Goal: Information Seeking & Learning: Learn about a topic

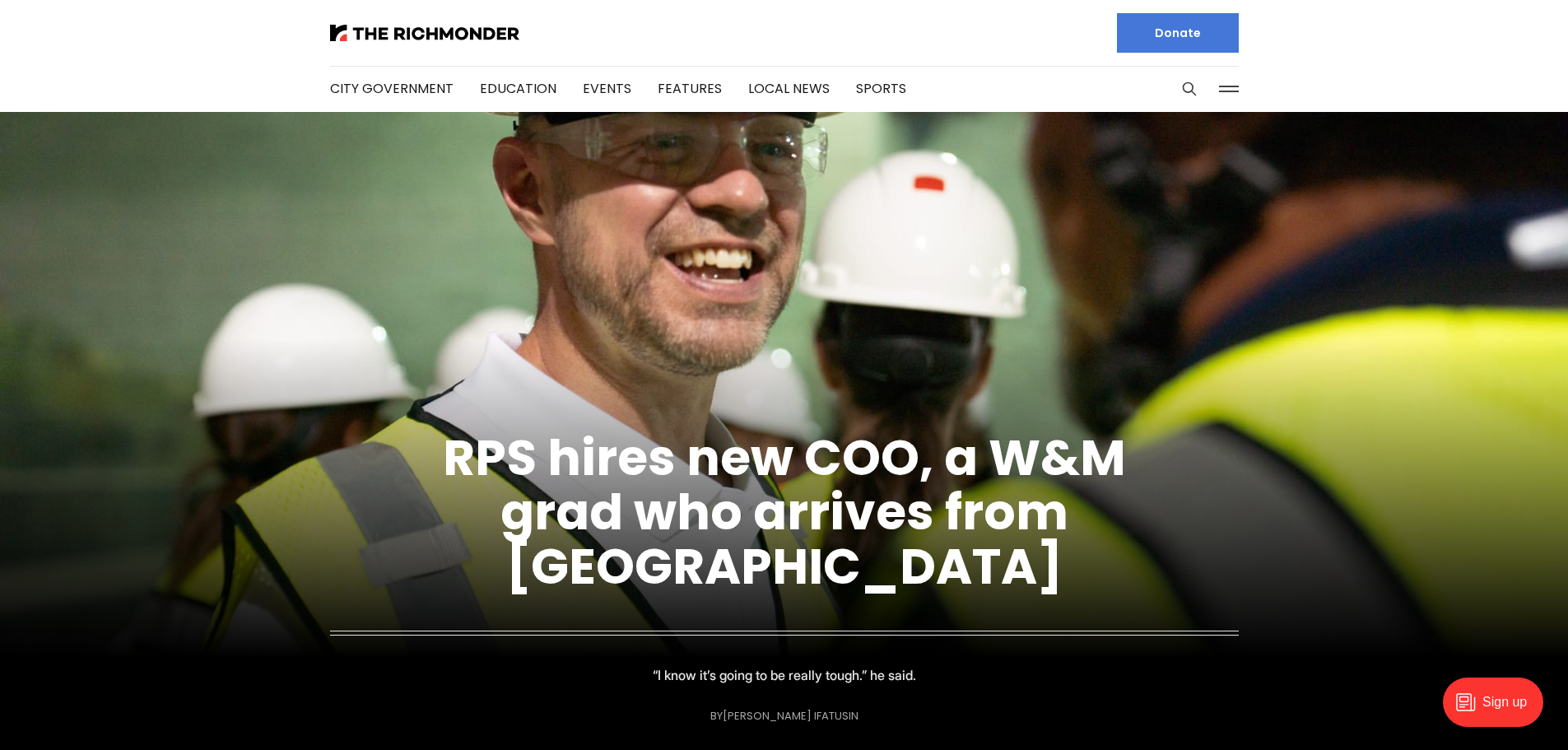
scroll to position [82, 0]
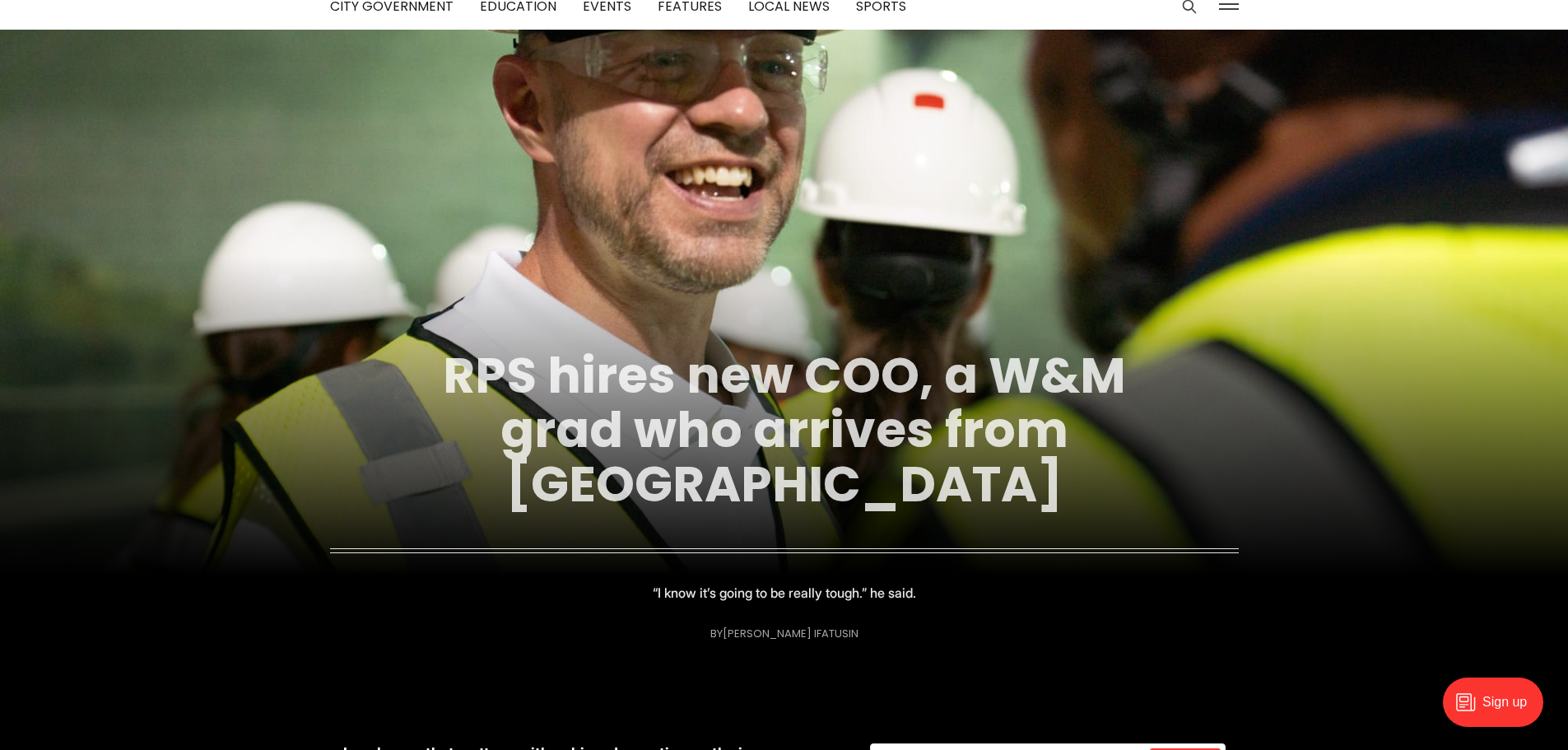
click at [623, 408] on link "RPS hires new COO, a W&M grad who arrives from Indianapolis" at bounding box center [784, 430] width 683 height 178
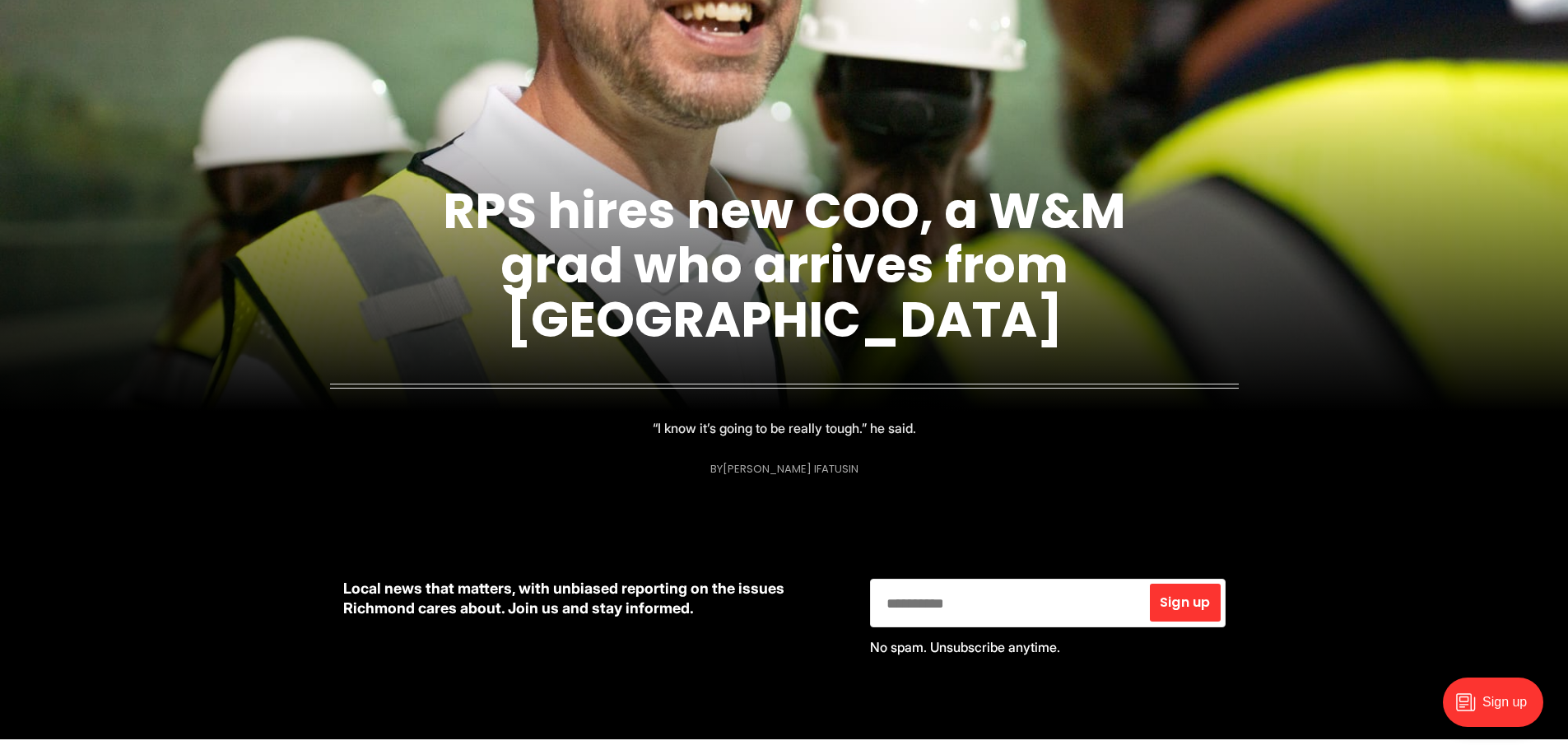
scroll to position [0, 0]
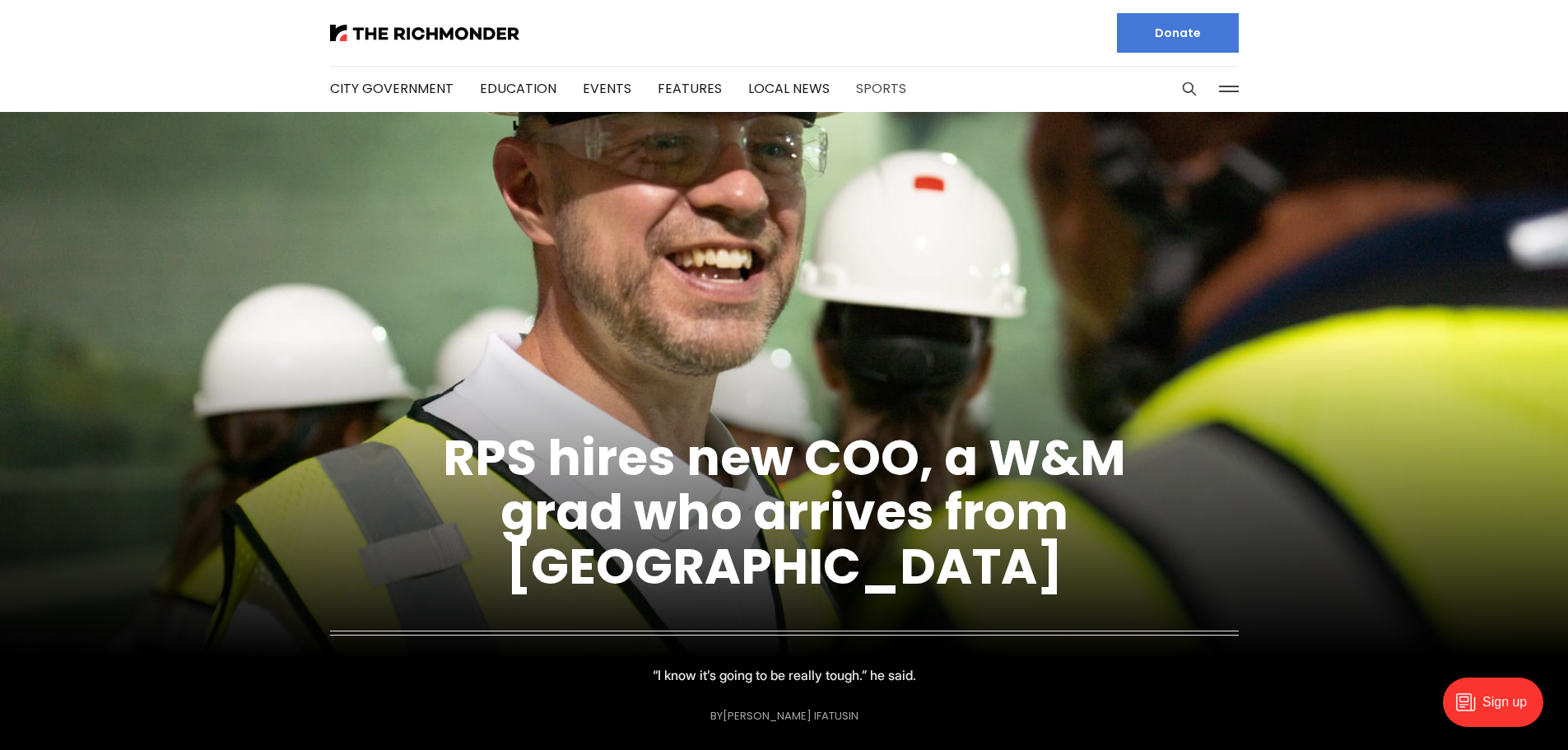
click at [870, 85] on link "Sports" at bounding box center [881, 89] width 50 height 19
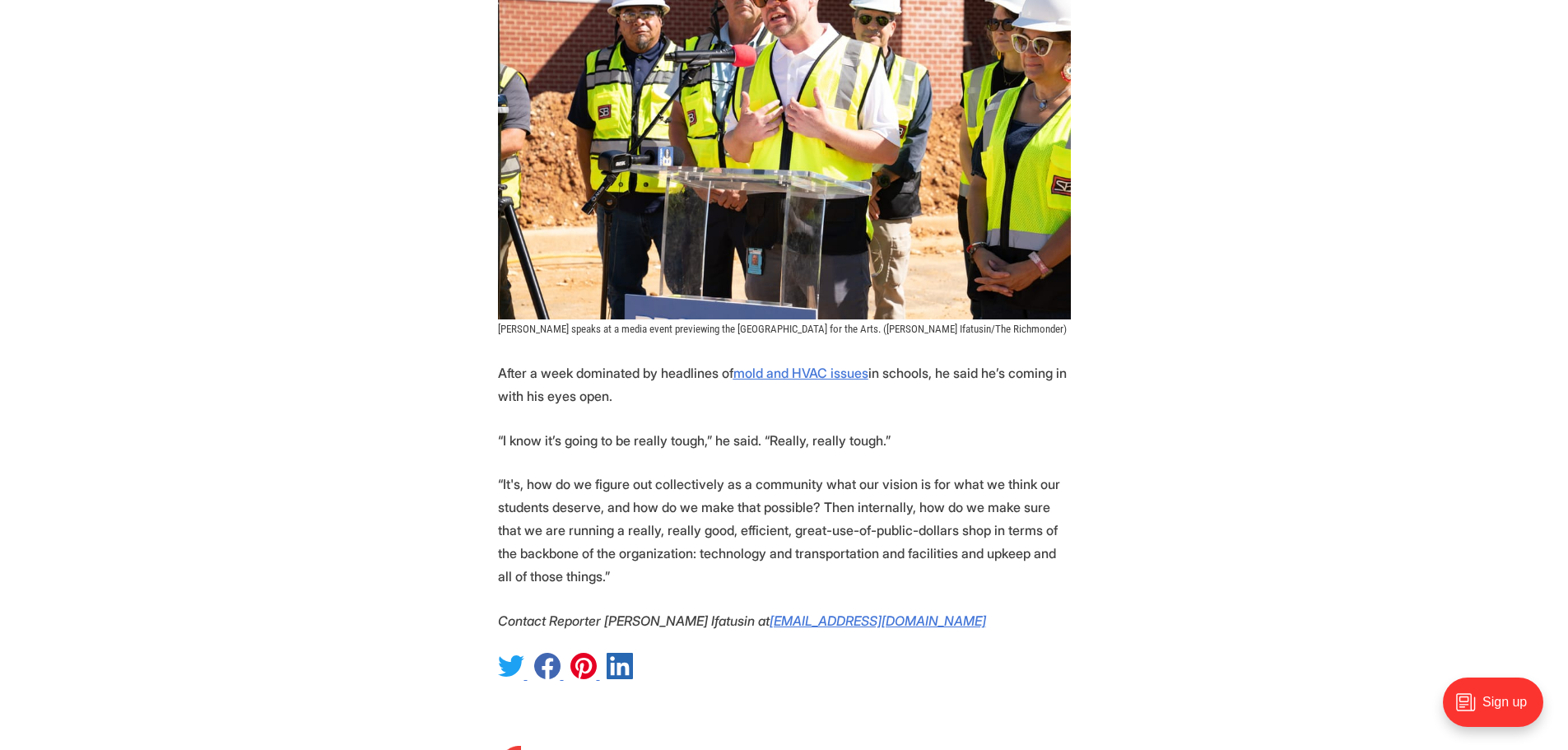
scroll to position [1893, 0]
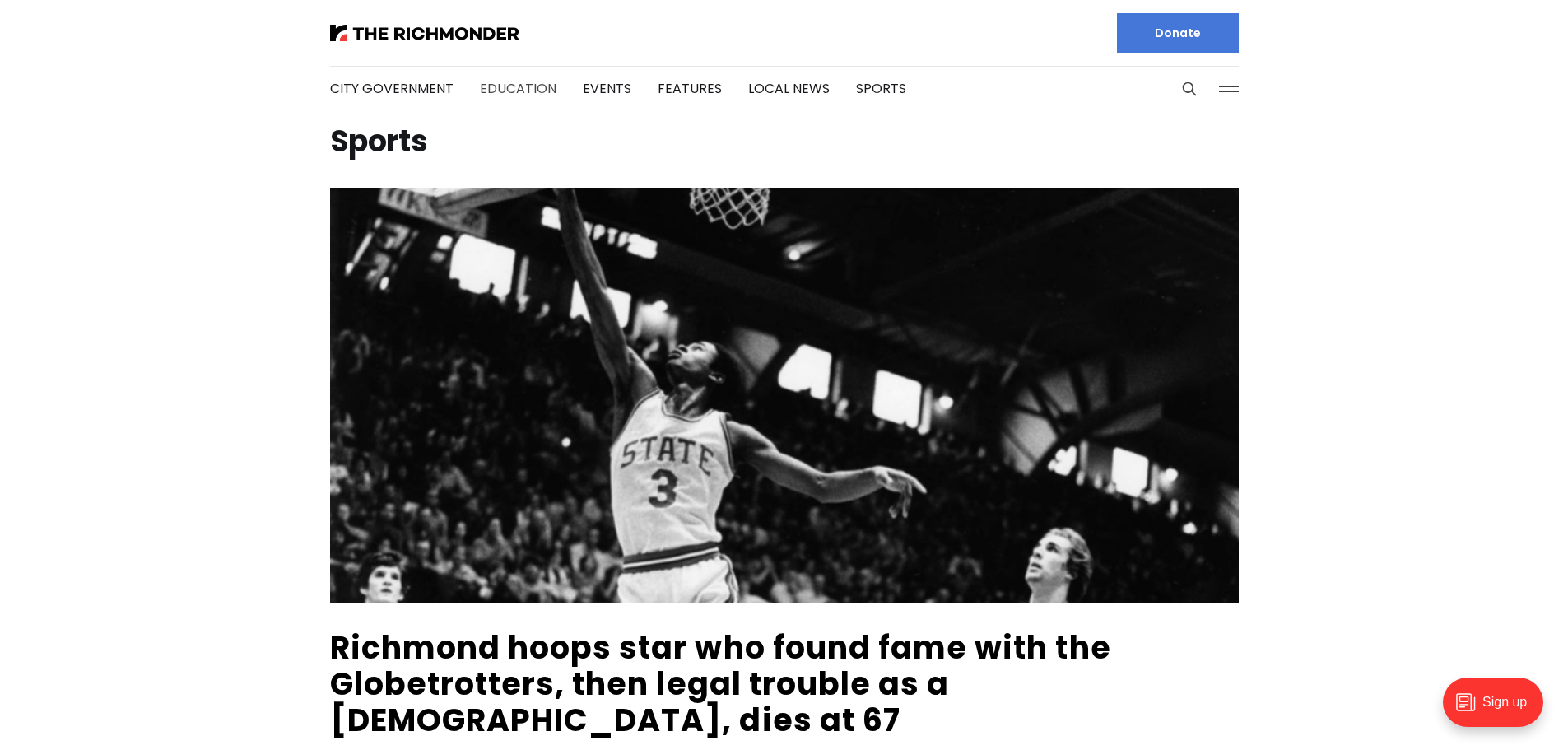
click at [487, 89] on link "Education" at bounding box center [517, 89] width 76 height 19
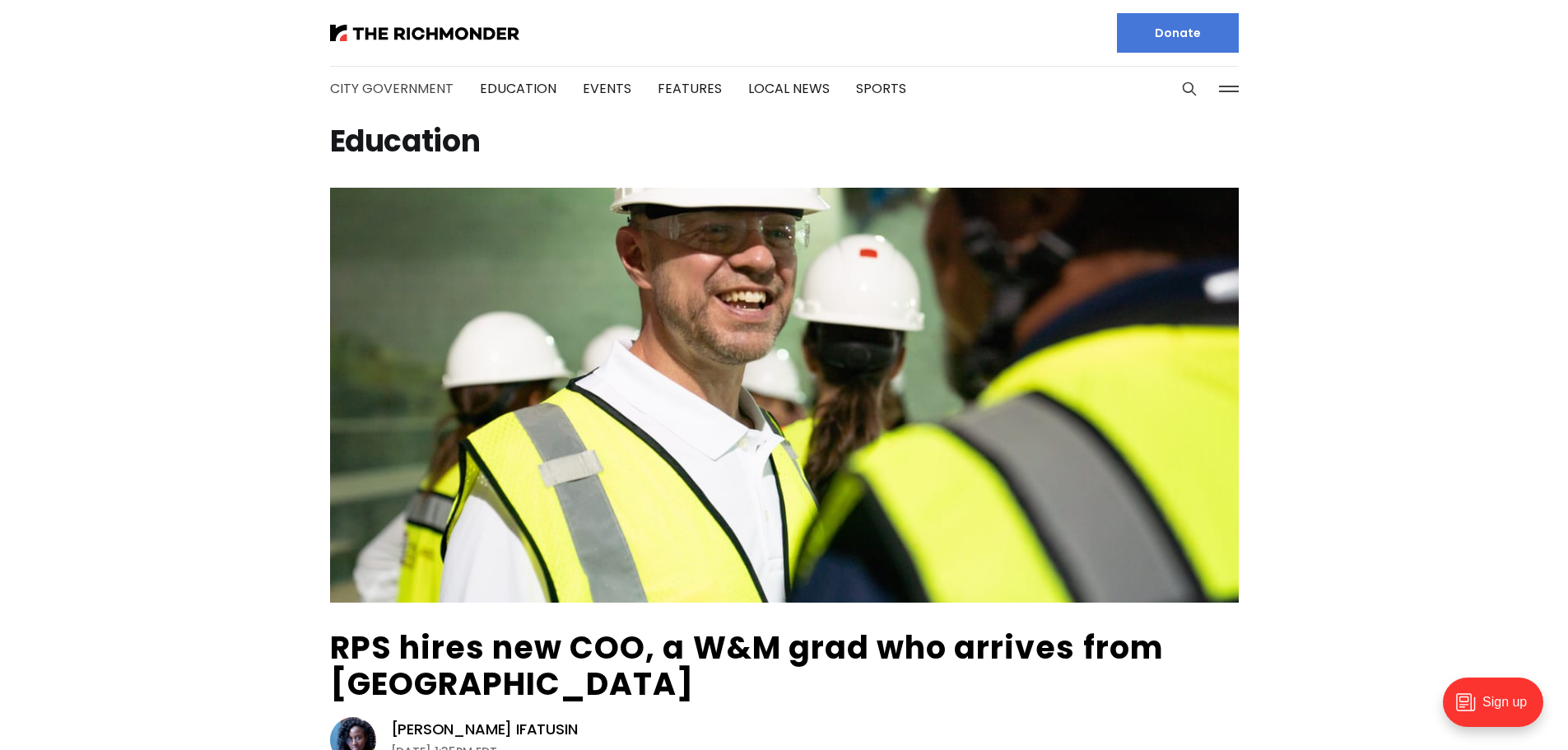
click at [402, 93] on link "City Government" at bounding box center [392, 89] width 124 height 19
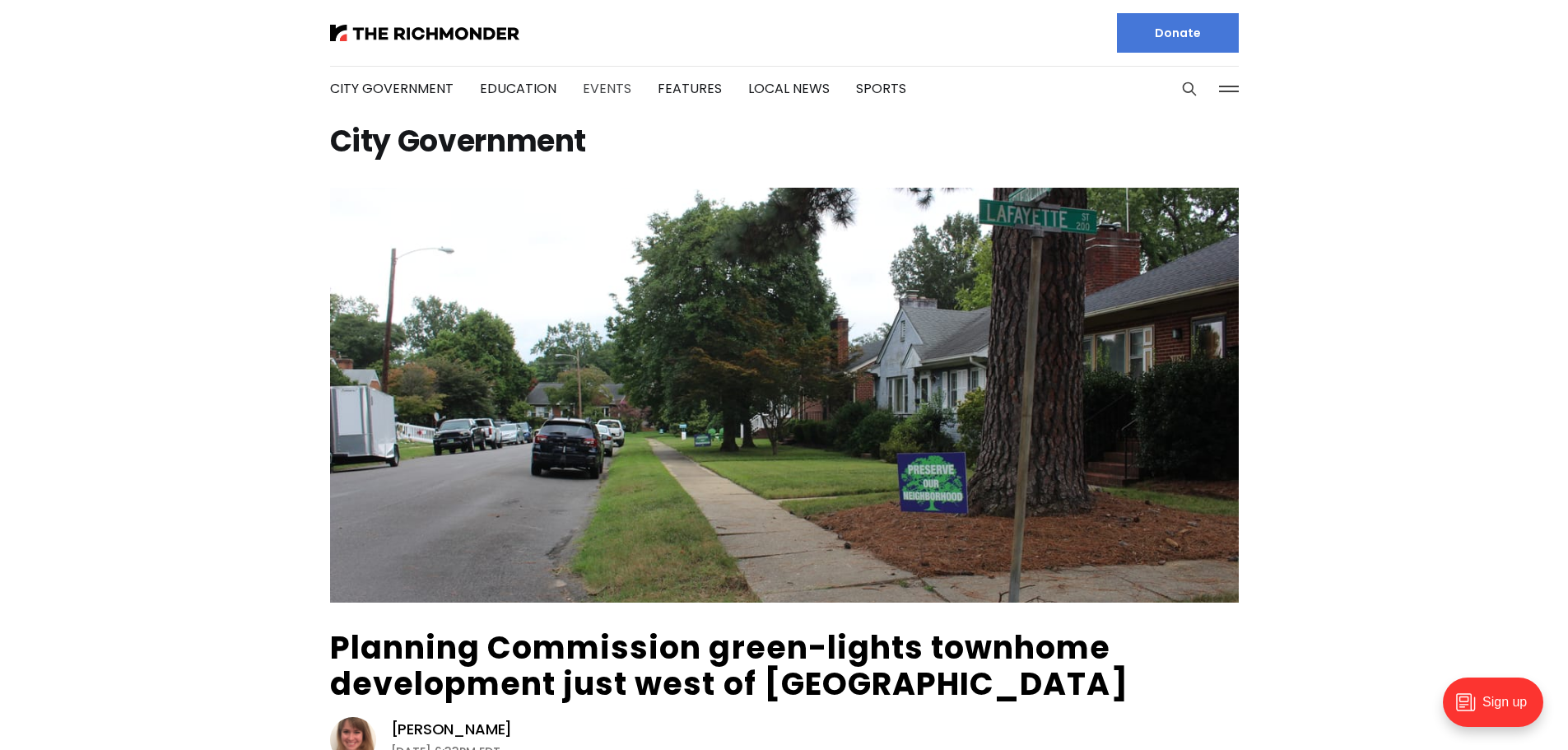
click at [597, 86] on link "Events" at bounding box center [607, 89] width 48 height 19
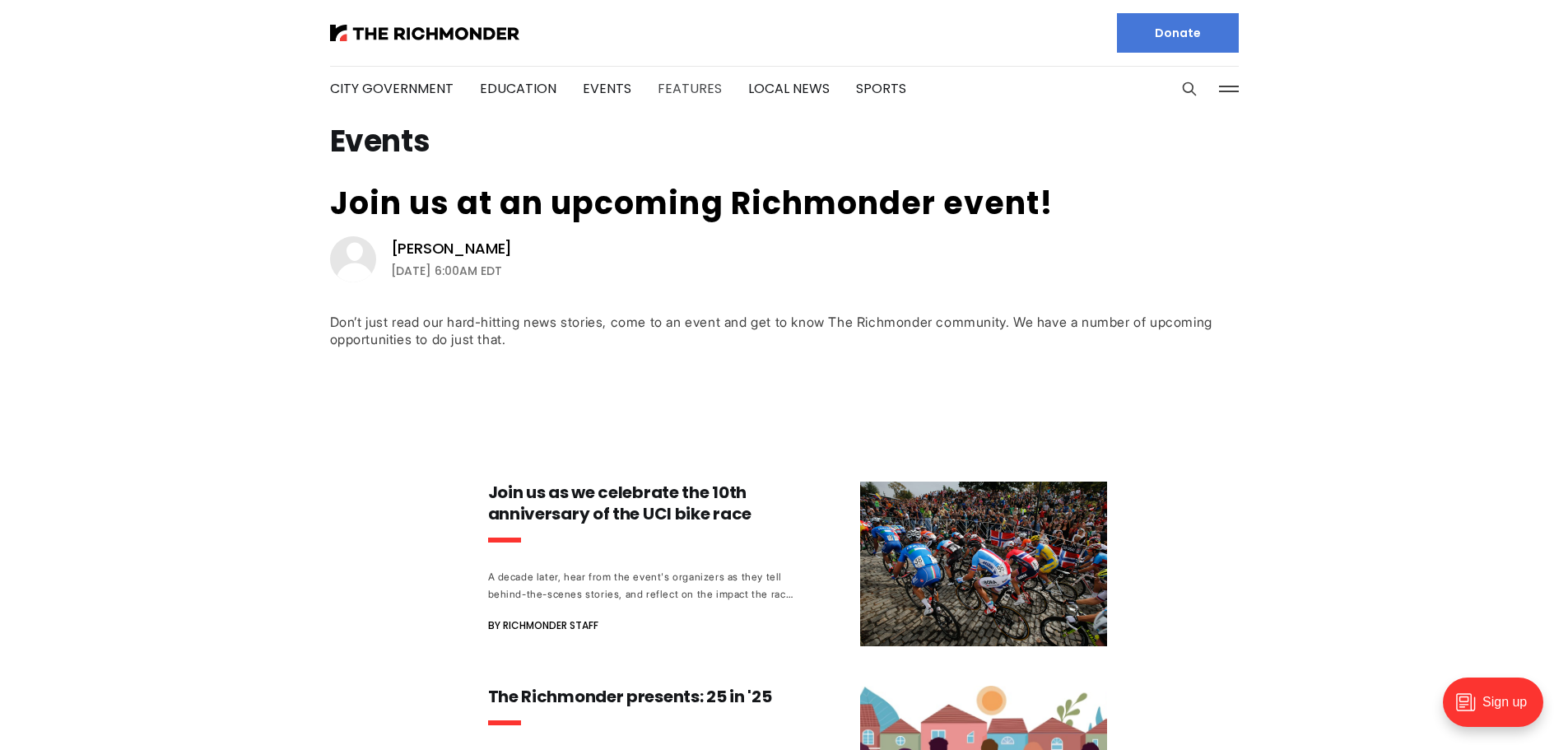
click at [688, 81] on link "Features" at bounding box center [689, 89] width 65 height 19
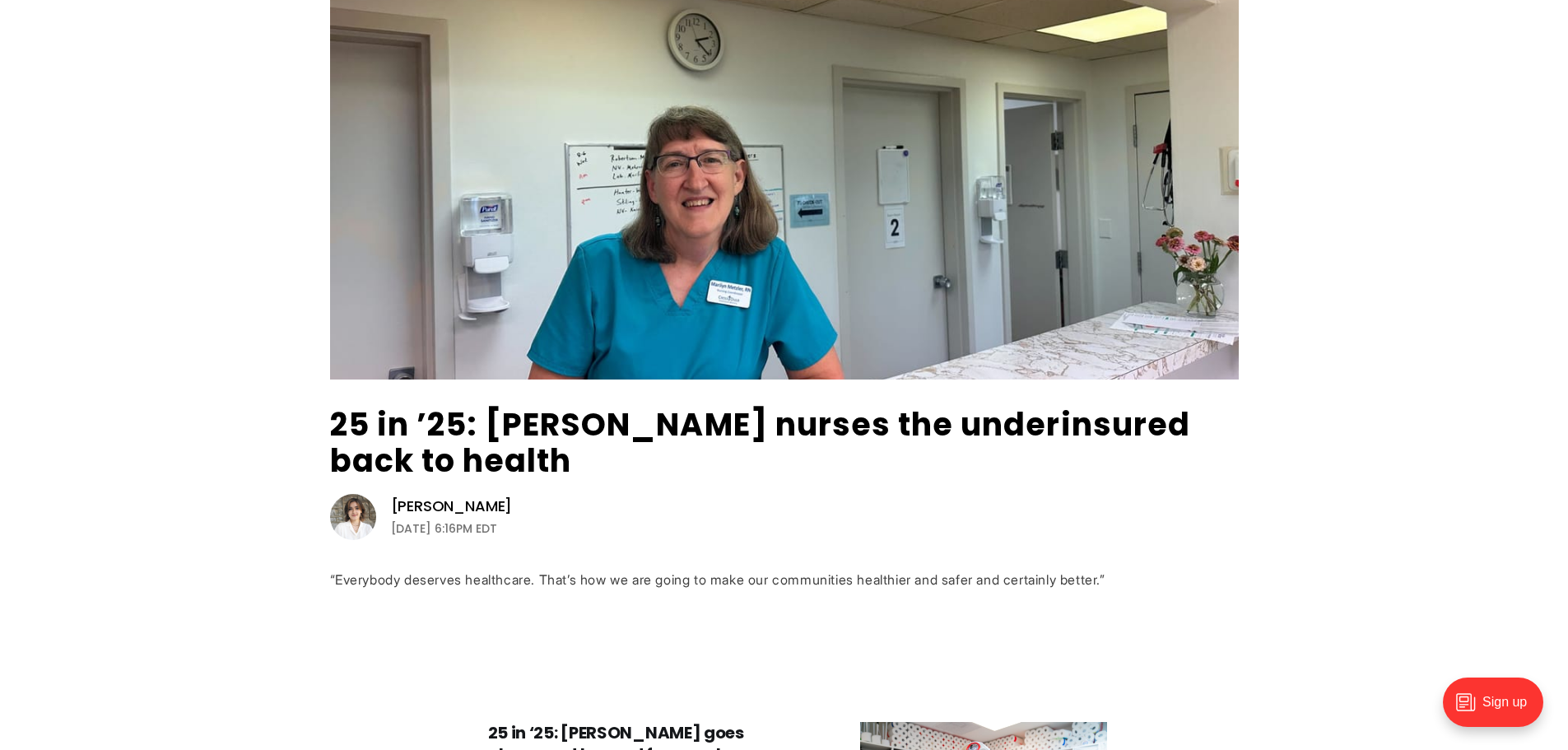
scroll to position [247, 0]
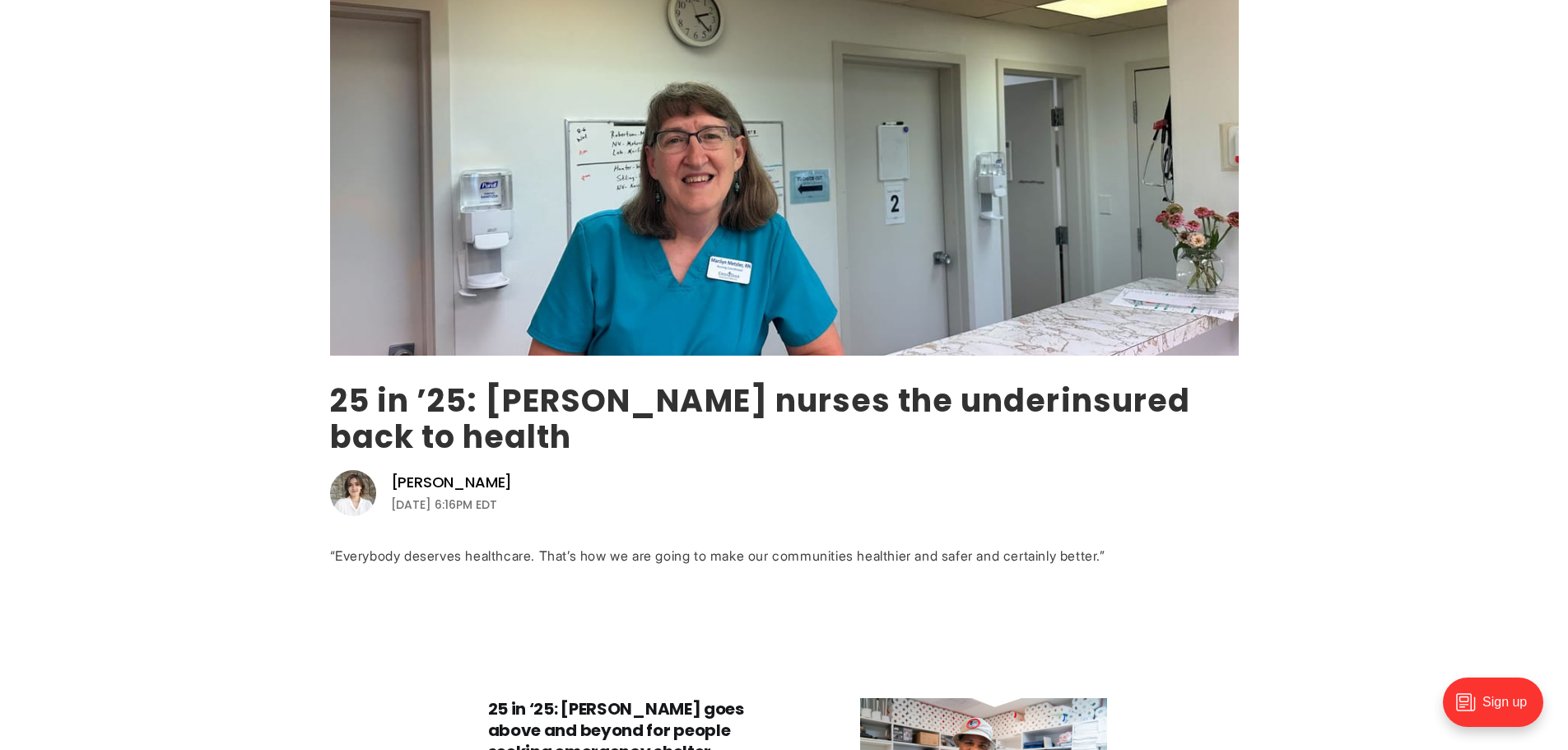
click at [506, 417] on link "25 in ’25: [PERSON_NAME] nurses the underinsured back to health" at bounding box center [759, 418] width 860 height 80
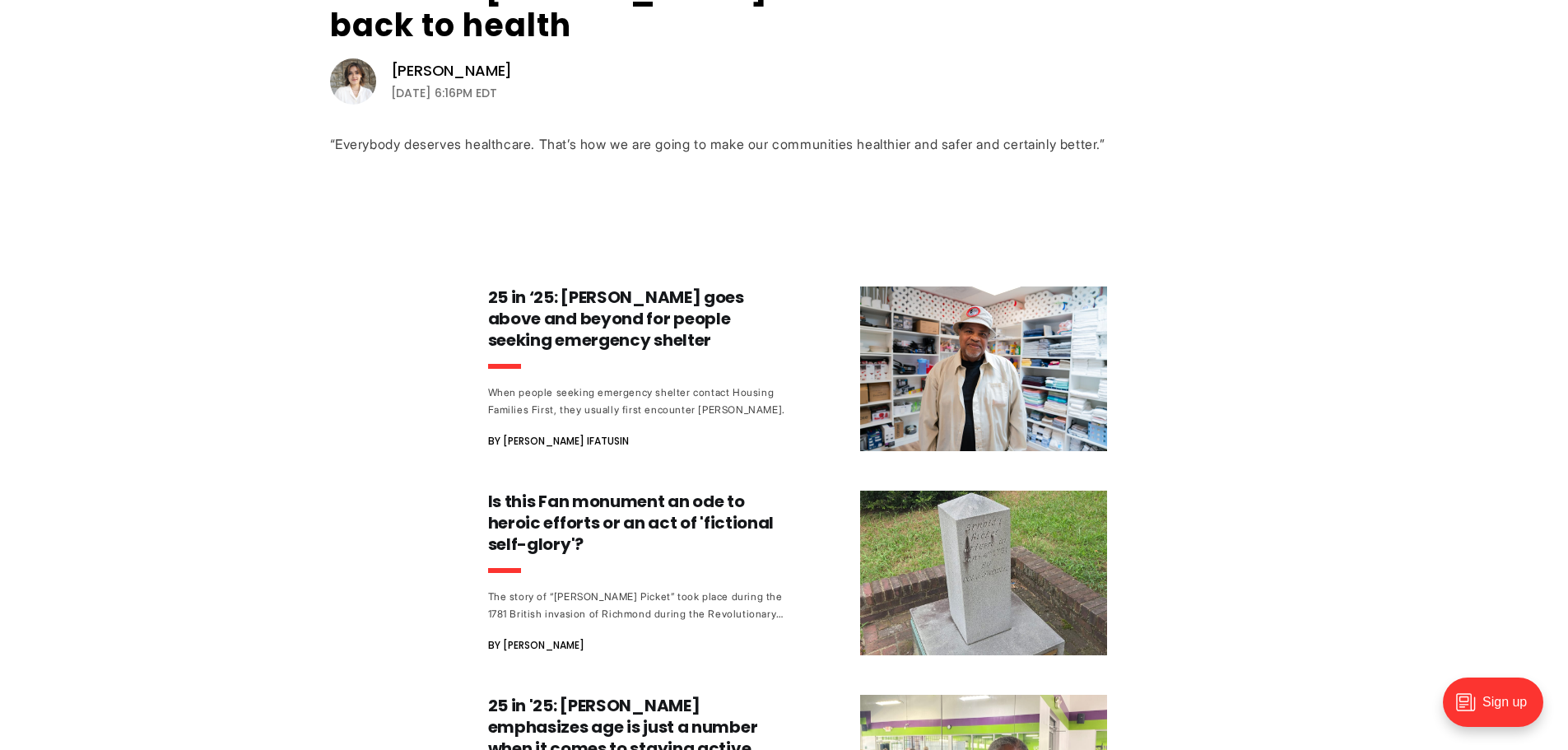
scroll to position [905, 0]
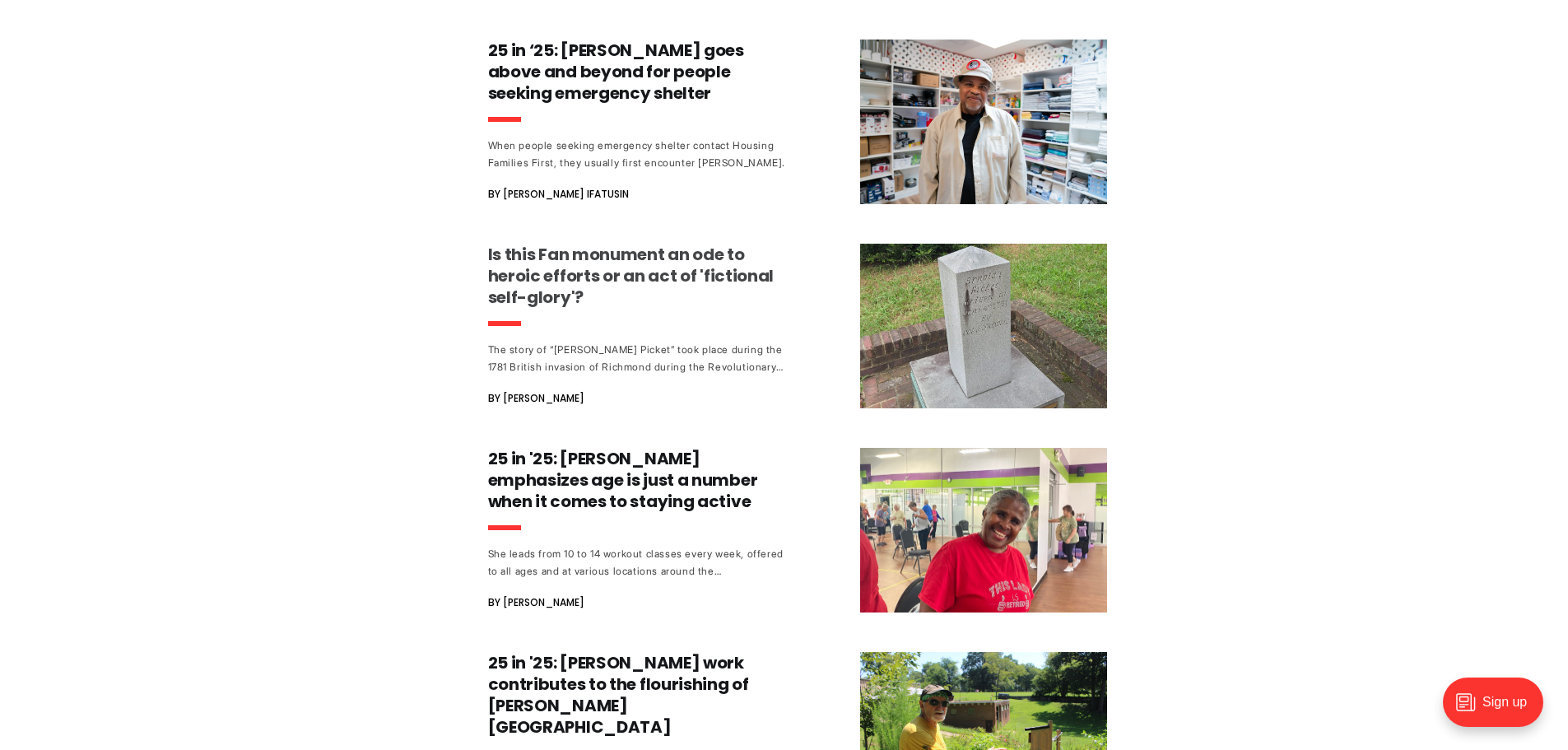
click at [595, 265] on h3 "Is this Fan monument an ode to heroic efforts or an act of 'fictional self-glor…" at bounding box center [641, 275] width 306 height 65
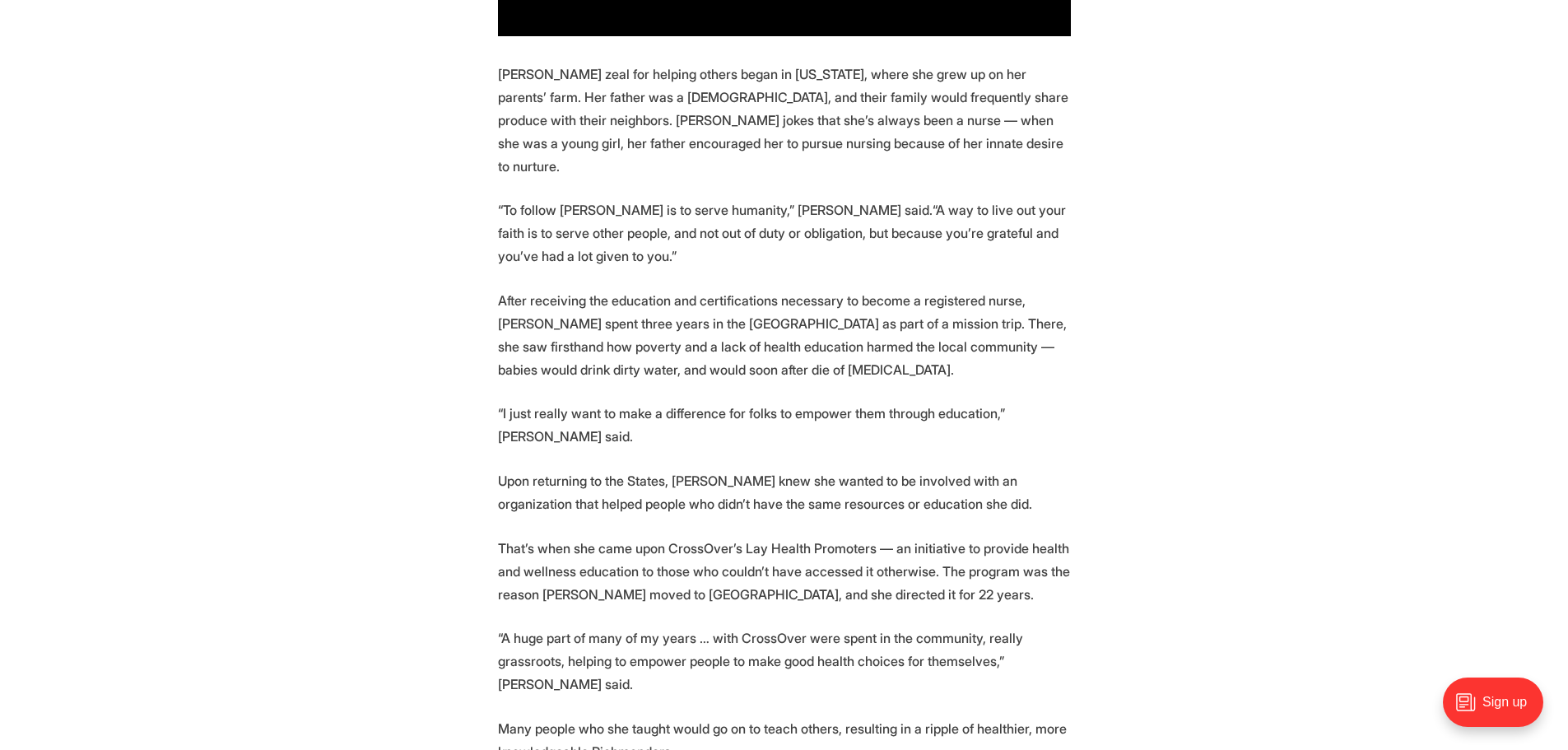
scroll to position [1811, 0]
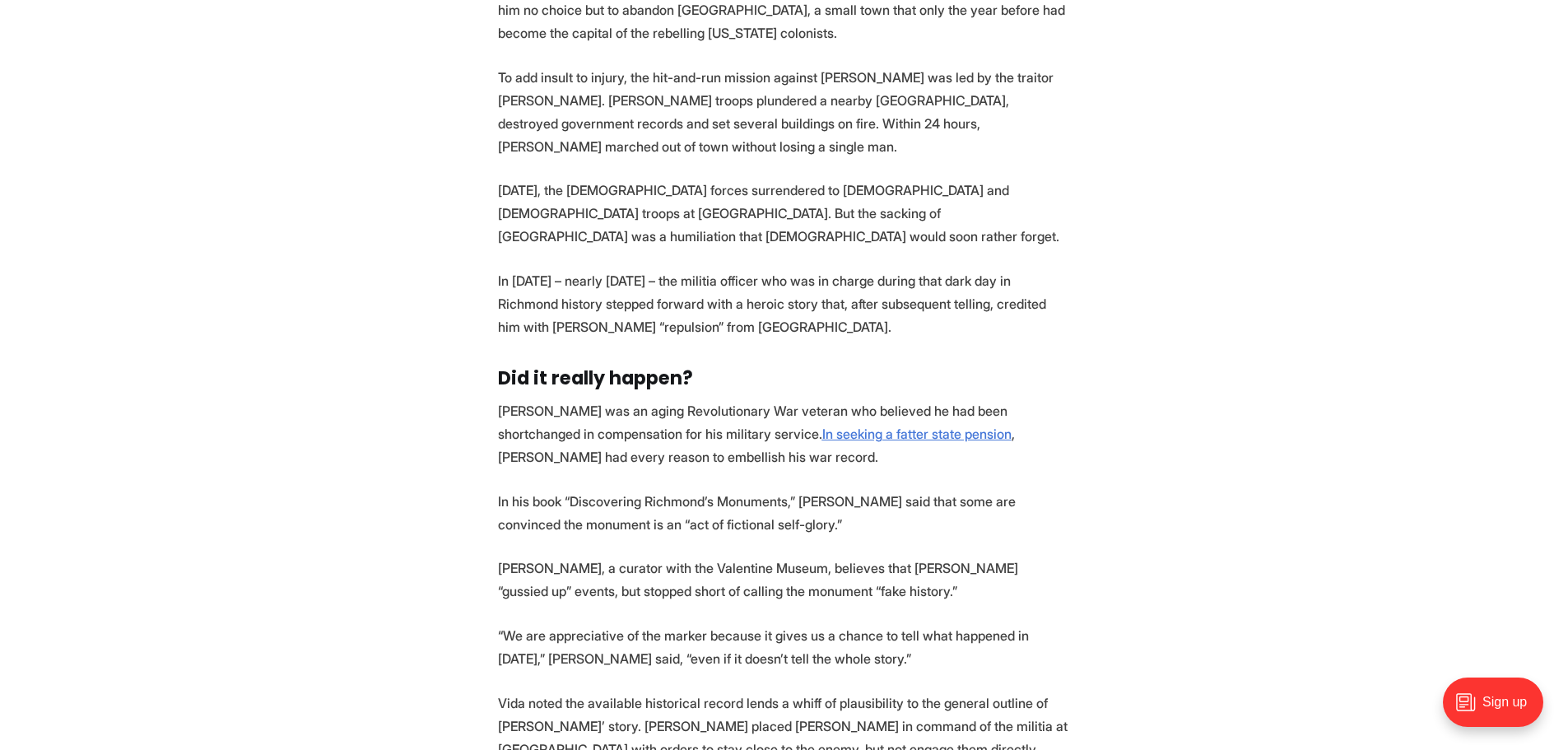
scroll to position [1811, 0]
